Goal: Information Seeking & Learning: Learn about a topic

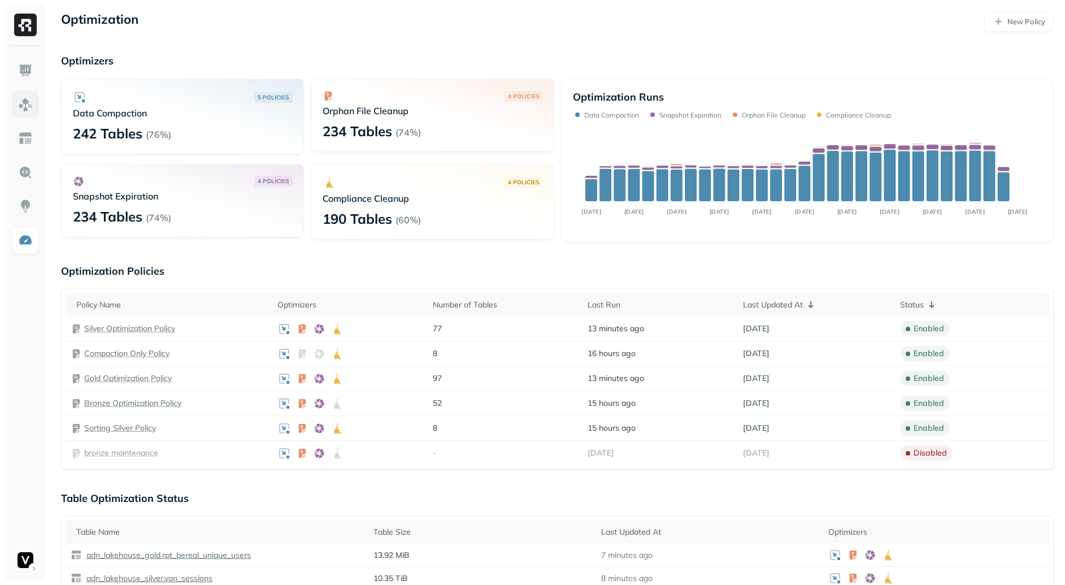
click at [32, 97] on img at bounding box center [25, 104] width 15 height 15
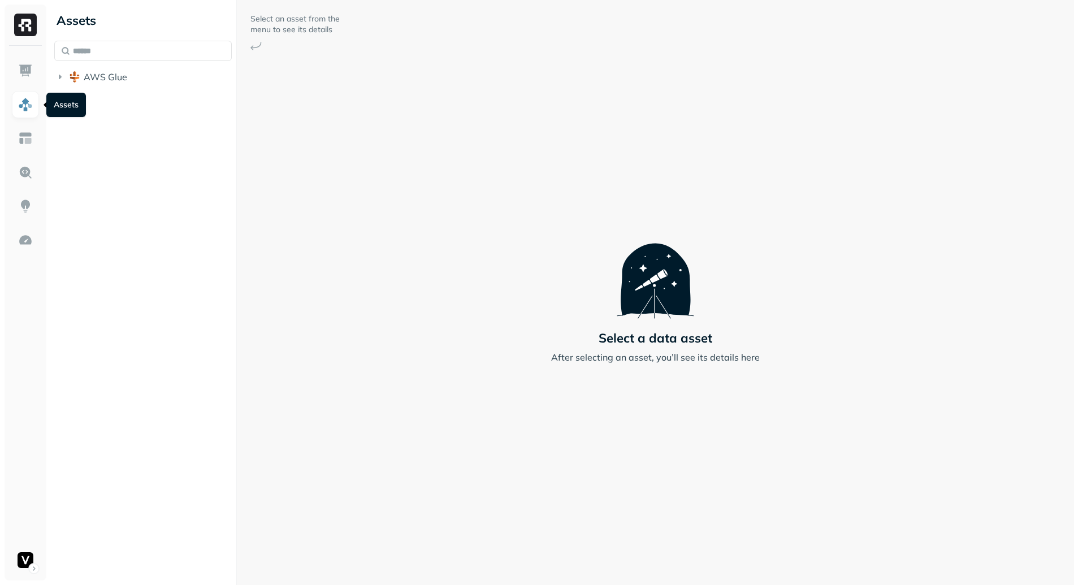
click at [199, 175] on div "Assets AWS Glue" at bounding box center [143, 292] width 186 height 585
click at [27, 61] on link at bounding box center [25, 70] width 27 height 27
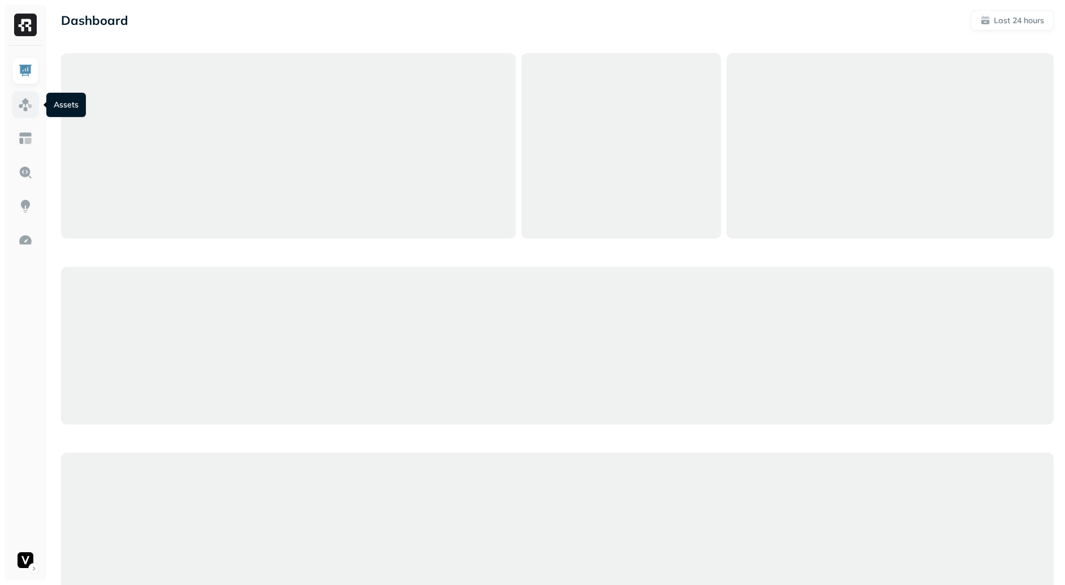
click at [24, 104] on img at bounding box center [25, 104] width 15 height 15
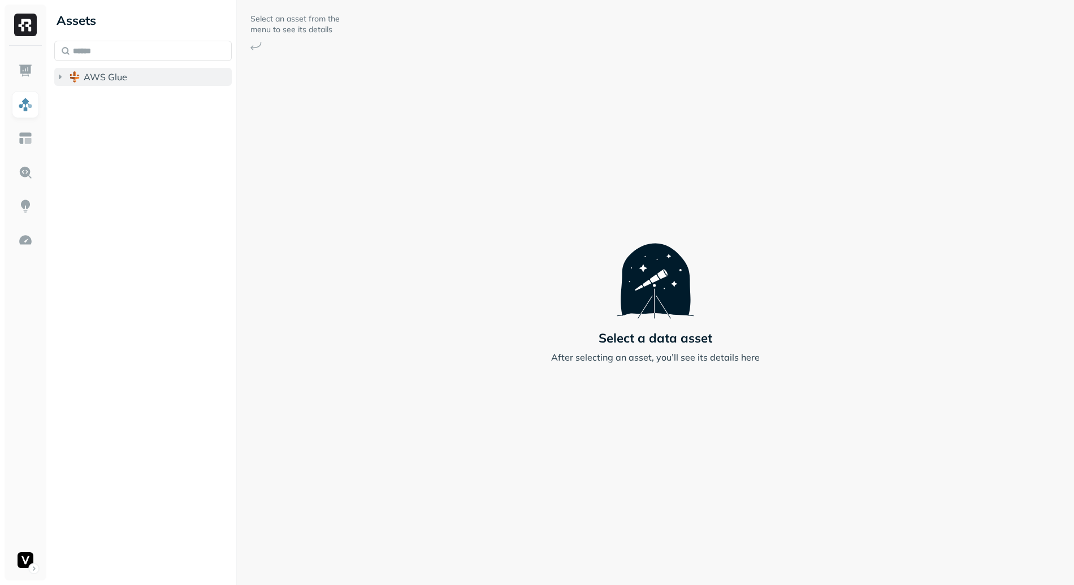
click at [60, 80] on icon "button" at bounding box center [59, 76] width 11 height 11
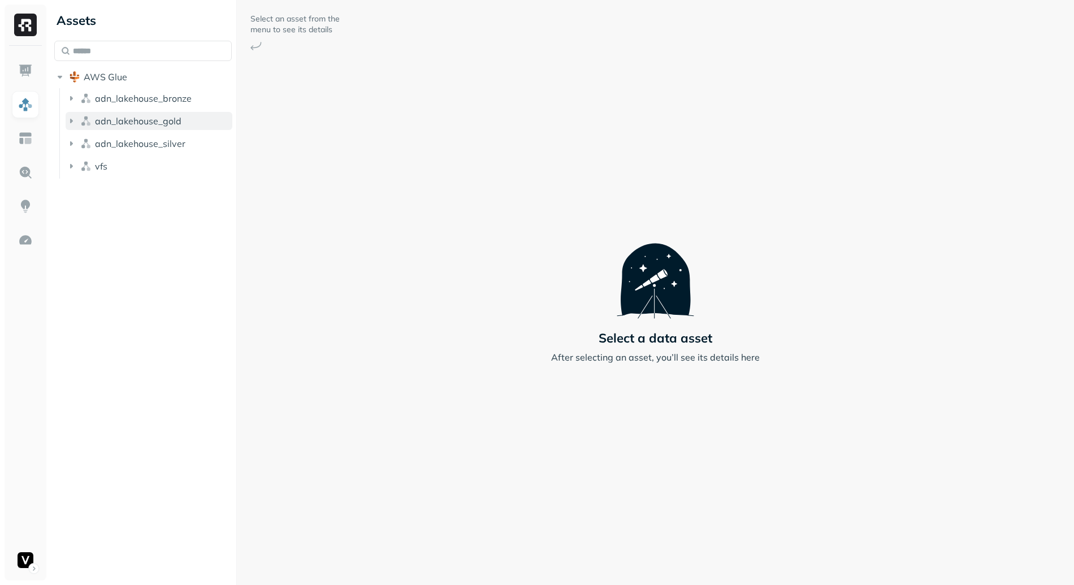
click at [104, 114] on button "adn_lakehouse_gold" at bounding box center [149, 121] width 167 height 18
click at [116, 103] on span "adn_lakehouse_bronze" at bounding box center [143, 98] width 97 height 11
click at [136, 122] on p "( 52 )" at bounding box center [130, 119] width 17 height 11
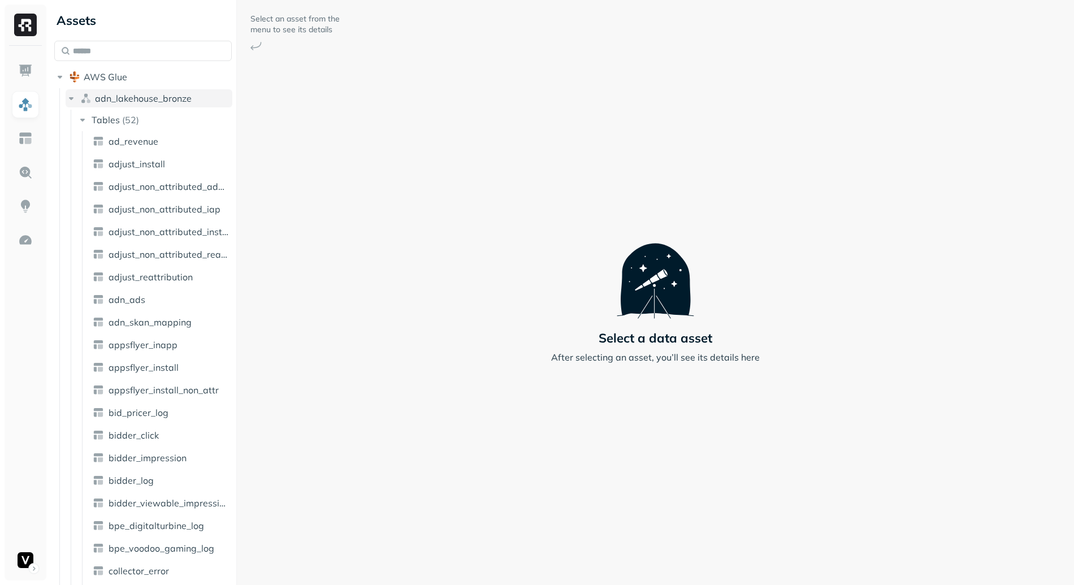
click at [125, 98] on span "adn_lakehouse_bronze" at bounding box center [143, 98] width 97 height 11
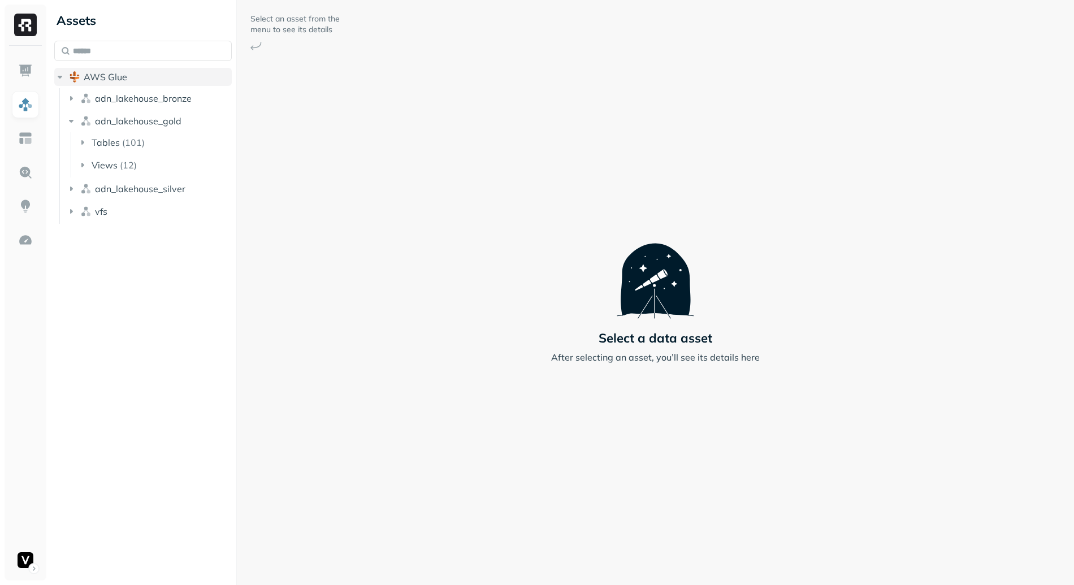
click at [105, 75] on span "AWS Glue" at bounding box center [106, 76] width 44 height 11
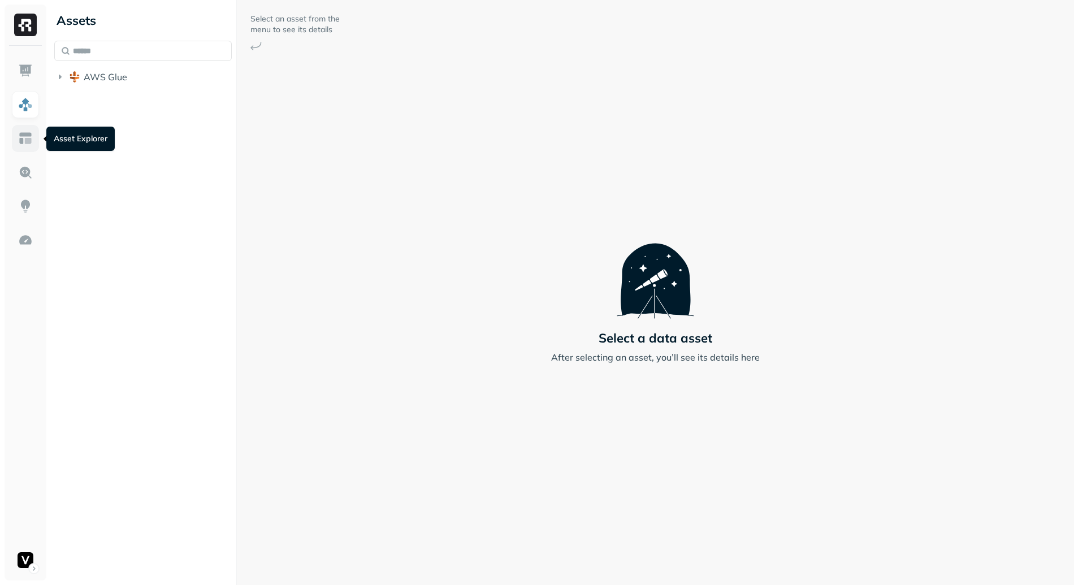
click at [29, 133] on img at bounding box center [25, 138] width 15 height 15
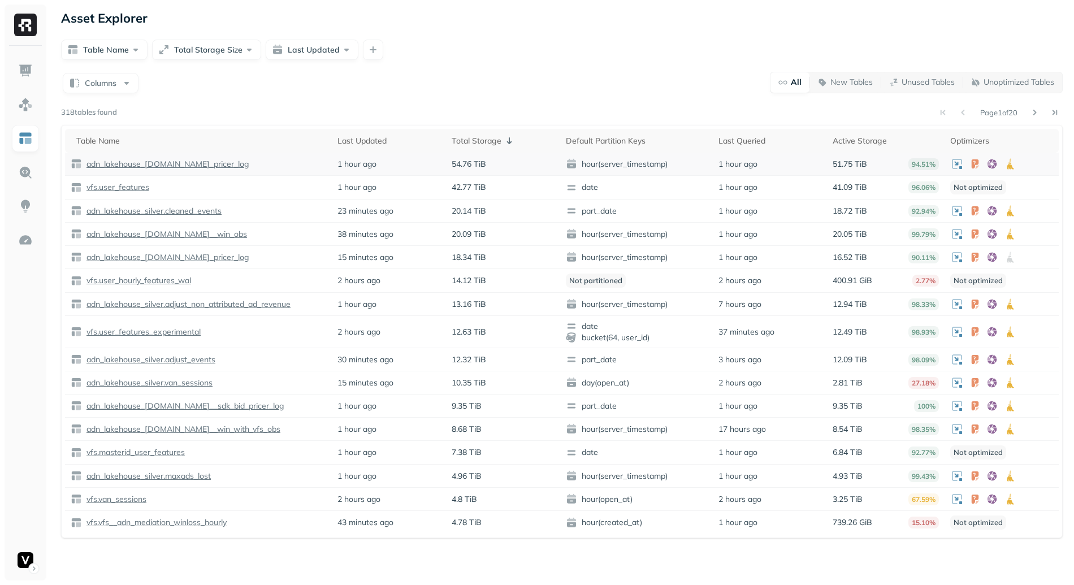
click at [459, 164] on p "54.76 TiB" at bounding box center [469, 164] width 34 height 11
click at [483, 161] on p "54.76 TiB" at bounding box center [469, 164] width 34 height 11
click at [483, 162] on p "54.76 TiB" at bounding box center [469, 164] width 34 height 11
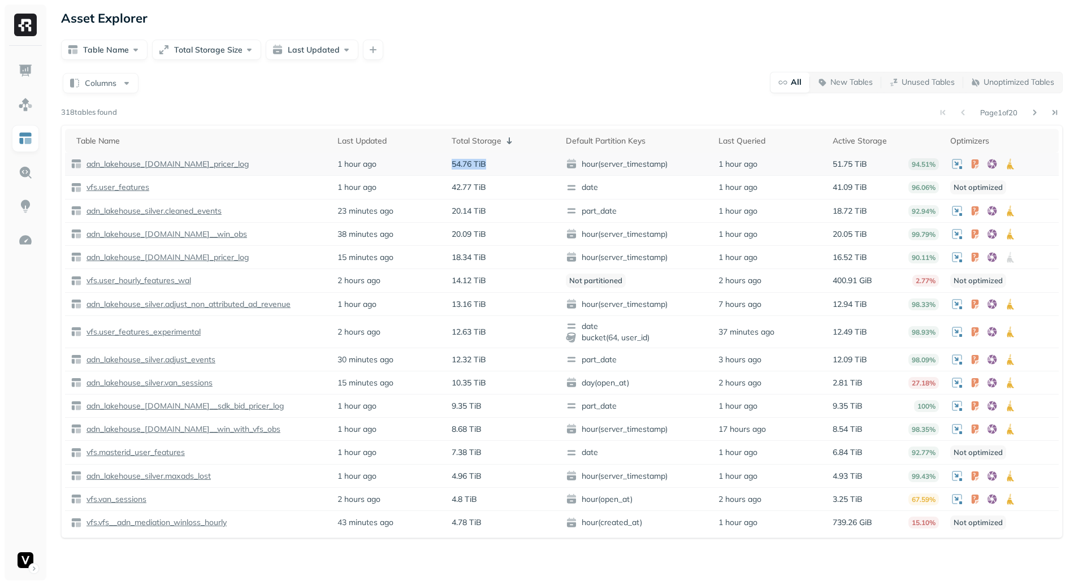
click at [479, 163] on p "54.76 TiB" at bounding box center [469, 164] width 34 height 11
click at [463, 189] on p "42.77 TiB" at bounding box center [469, 187] width 34 height 11
click at [467, 188] on p "42.77 TiB" at bounding box center [469, 187] width 34 height 11
click at [473, 186] on p "42.77 TiB" at bounding box center [469, 187] width 34 height 11
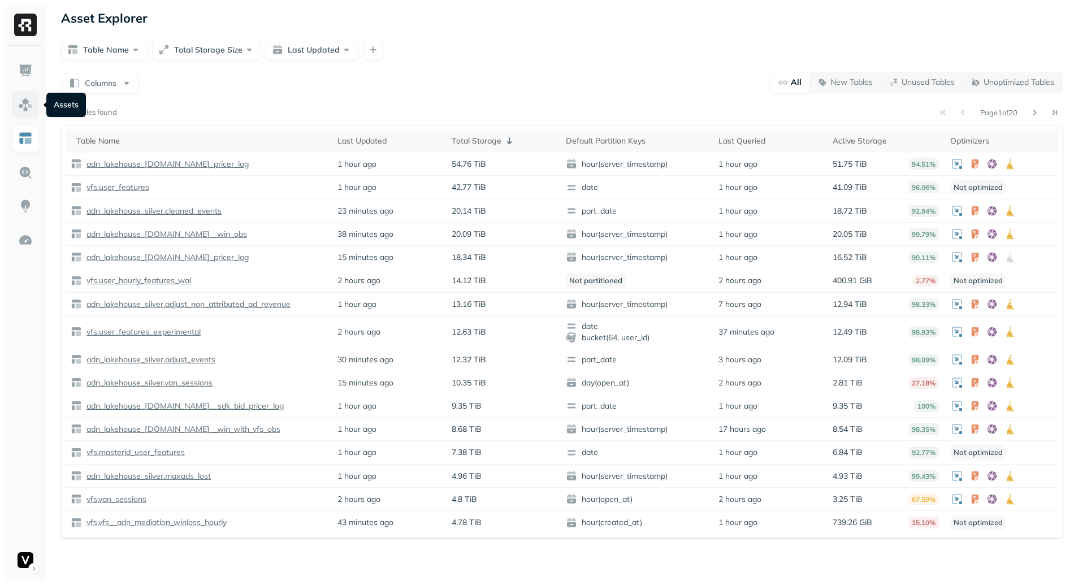
click at [20, 99] on img at bounding box center [25, 104] width 15 height 15
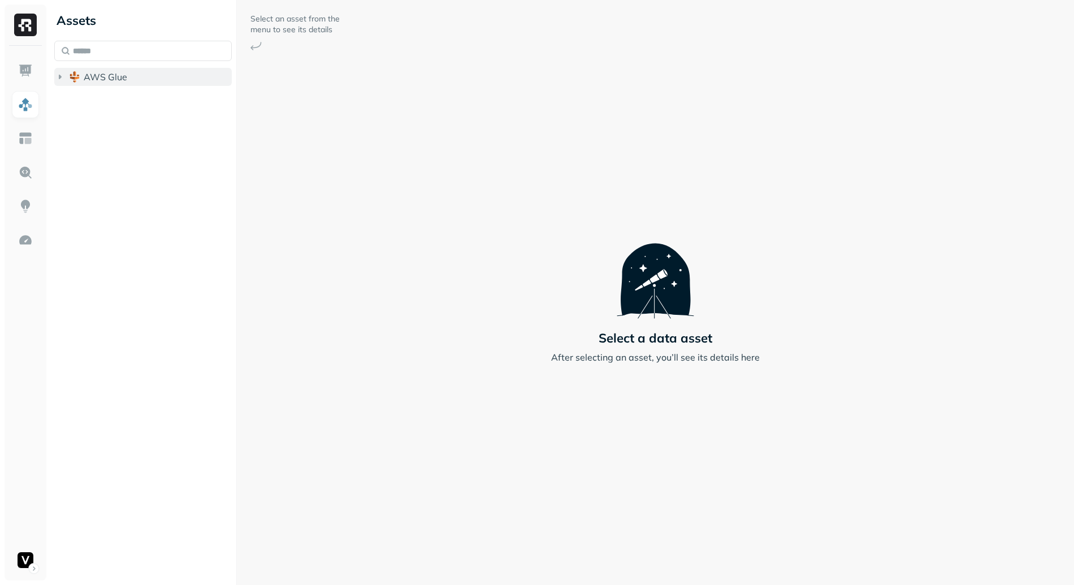
click at [110, 84] on button "AWS Glue" at bounding box center [142, 77] width 177 height 18
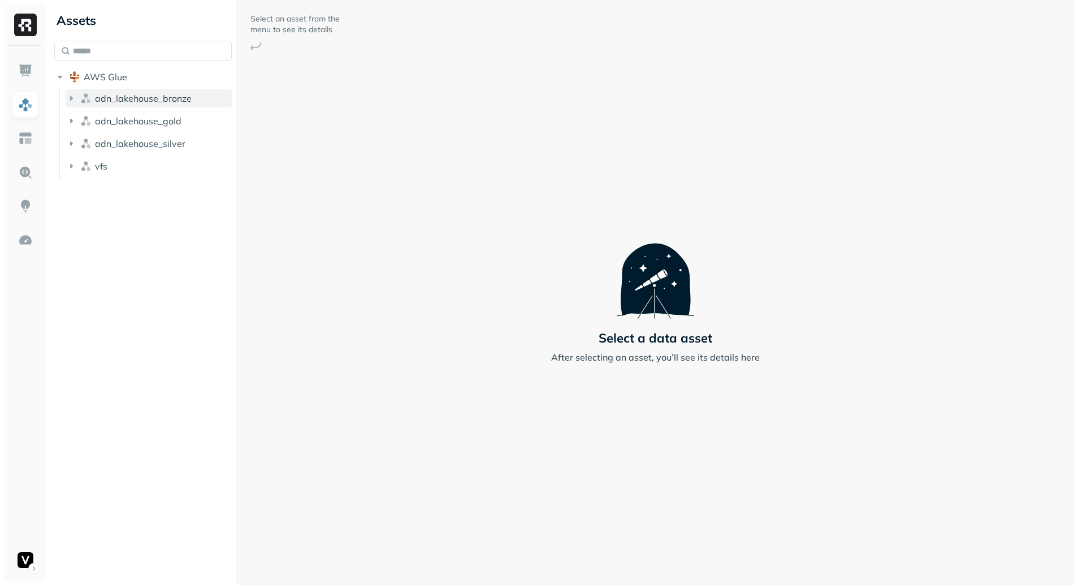
click at [119, 99] on span "adn_lakehouse_bronze" at bounding box center [143, 98] width 97 height 11
click at [146, 103] on span "adn_lakehouse_bronze" at bounding box center [143, 98] width 97 height 11
click at [26, 579] on div at bounding box center [26, 313] width 42 height 535
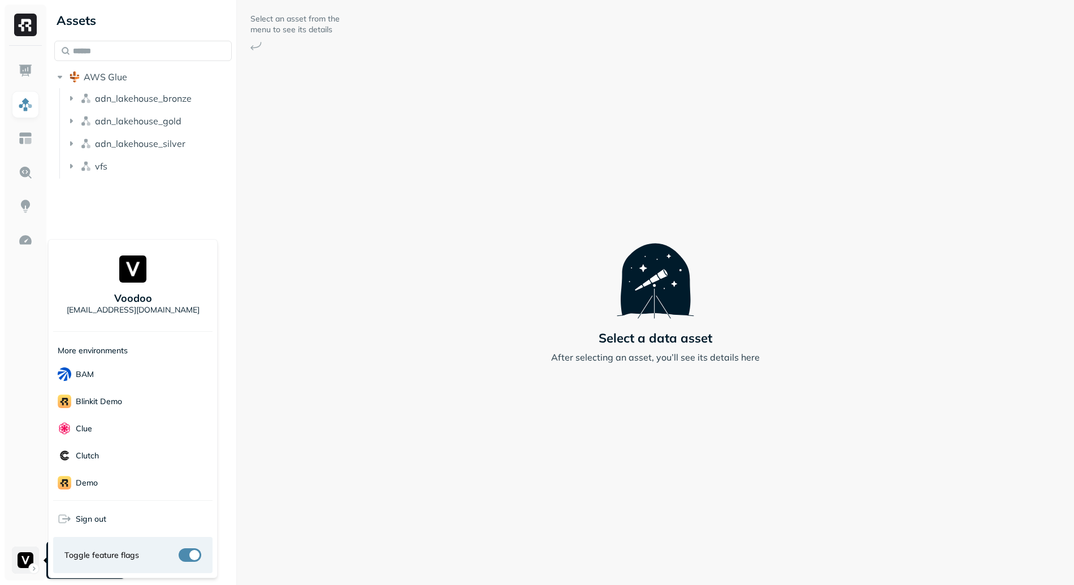
click at [23, 558] on html "Assets AWS Glue adn_lakehouse_bronze adn_lakehouse_gold adn_lakehouse_silver vf…" at bounding box center [537, 292] width 1074 height 585
click at [116, 424] on div "Terminal" at bounding box center [132, 427] width 159 height 27
click at [318, 453] on html "Assets AWS Glue adn_lakehouse_bronze adn_lakehouse_gold adn_lakehouse_silver vf…" at bounding box center [537, 292] width 1074 height 585
